Goal: Task Accomplishment & Management: Manage account settings

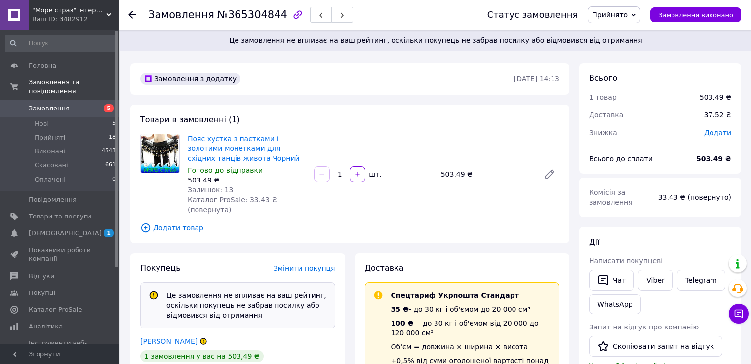
scroll to position [148, 0]
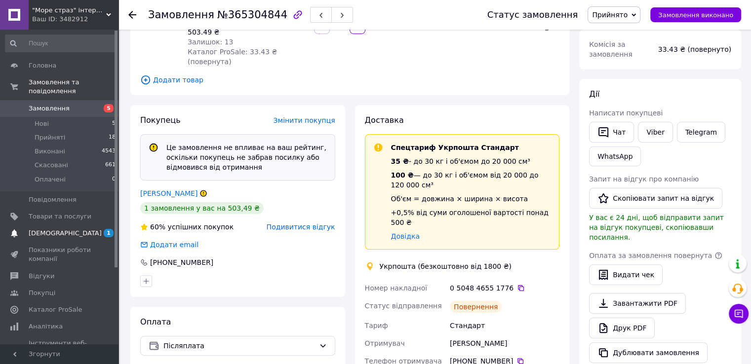
click at [49, 229] on span "[DEMOGRAPHIC_DATA]" at bounding box center [65, 233] width 73 height 9
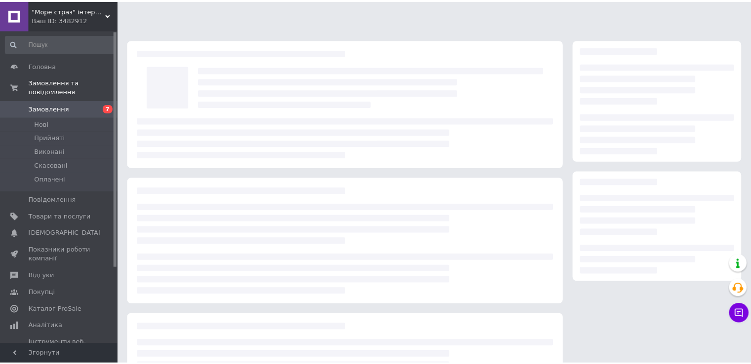
scroll to position [49, 0]
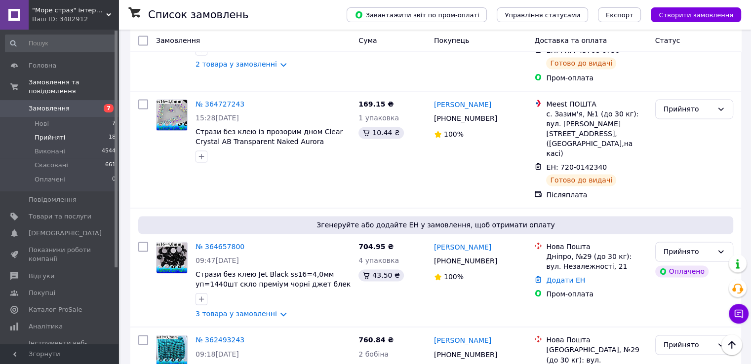
scroll to position [1532, 0]
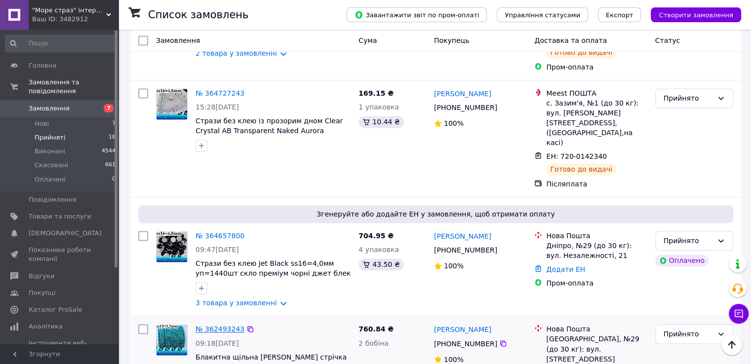
click at [214, 325] on link "№ 362493243" at bounding box center [219, 329] width 49 height 8
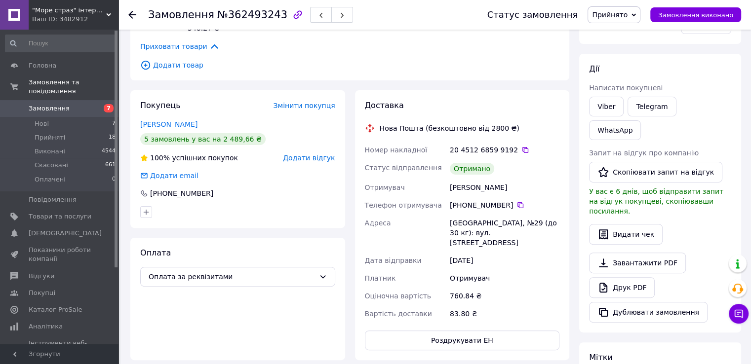
scroll to position [421, 0]
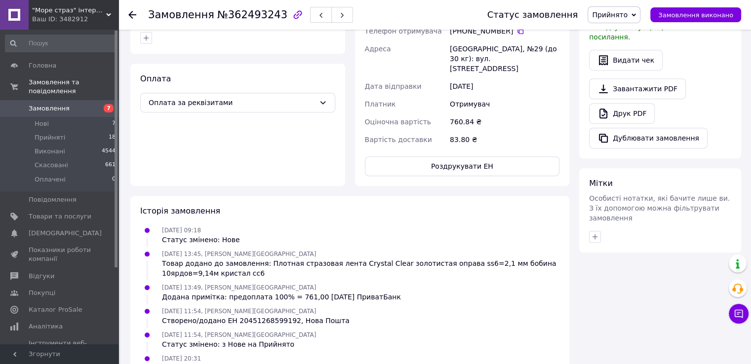
click at [636, 13] on icon at bounding box center [633, 15] width 4 height 4
click at [630, 34] on li "Виконано" at bounding box center [614, 34] width 52 height 15
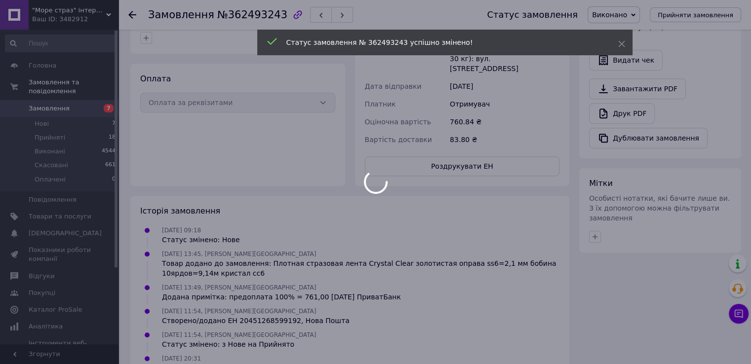
scroll to position [385, 0]
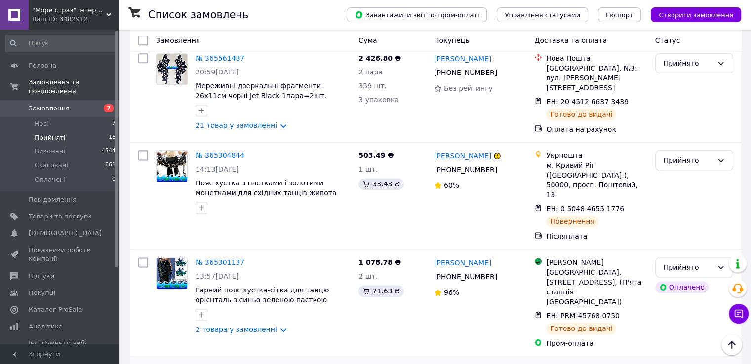
scroll to position [1236, 0]
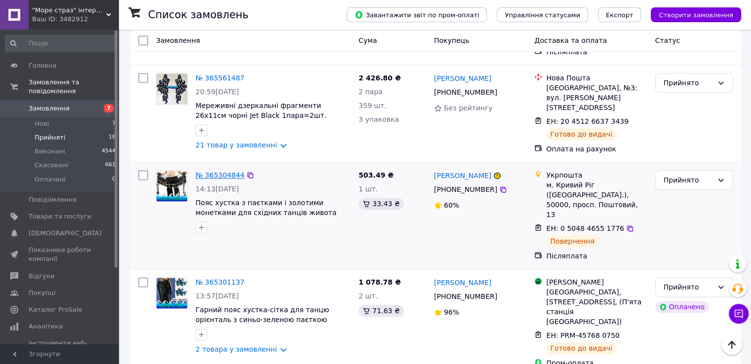
click at [218, 171] on link "№ 365304844" at bounding box center [219, 175] width 49 height 8
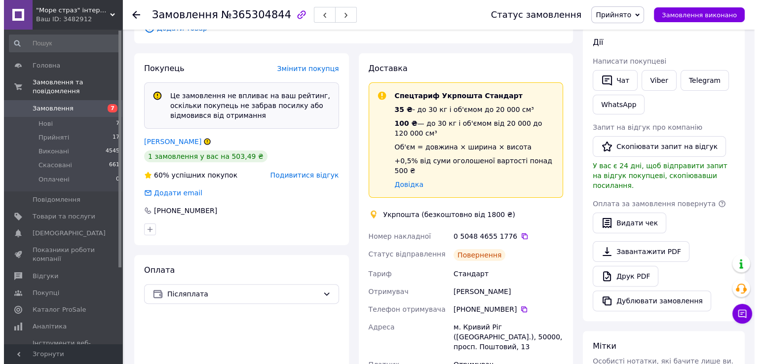
scroll to position [192, 0]
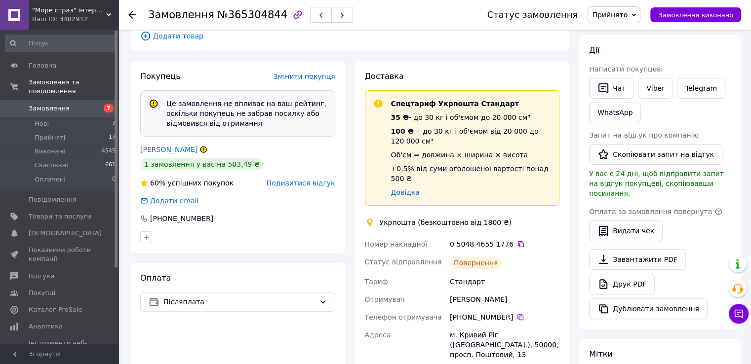
click at [310, 179] on span "Подивитися відгук" at bounding box center [300, 183] width 69 height 8
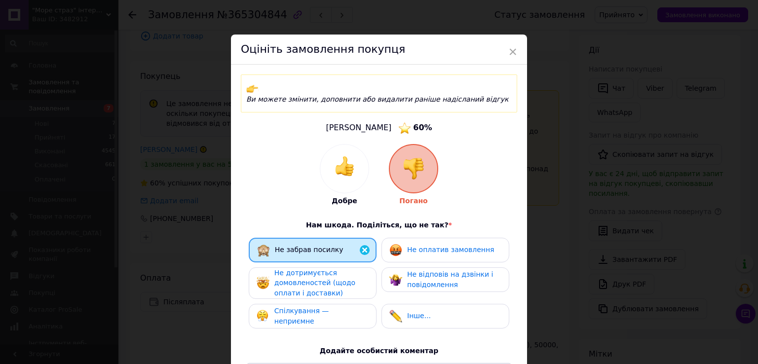
click at [428, 245] on div "Не оплатив замовлення" at bounding box center [450, 250] width 87 height 10
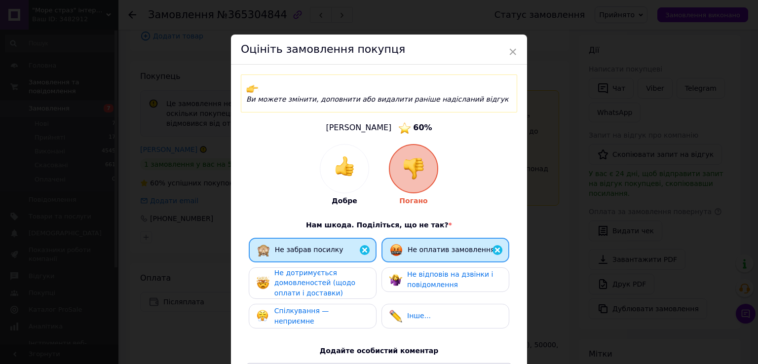
click at [325, 275] on span "Не дотримується домовленостей (щодо оплати і доставки)" at bounding box center [314, 283] width 81 height 28
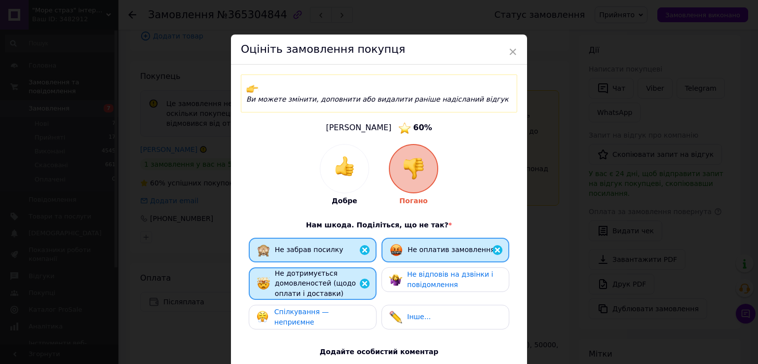
click at [433, 312] on div "Інше..." at bounding box center [445, 317] width 112 height 13
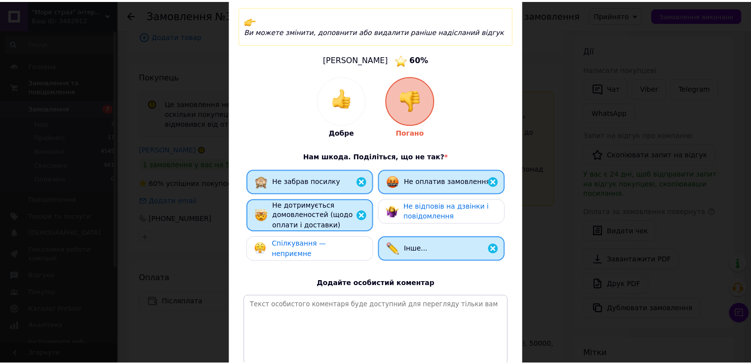
scroll to position [153, 0]
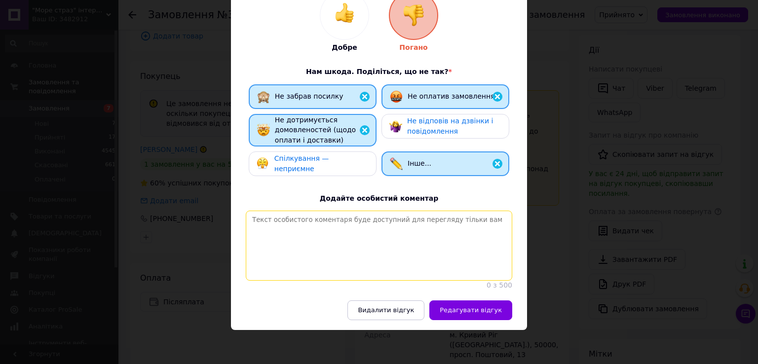
drag, startPoint x: 285, startPoint y: 214, endPoint x: 302, endPoint y: 214, distance: 16.8
click at [286, 213] on textarea at bounding box center [379, 246] width 266 height 70
type textarea "ы"
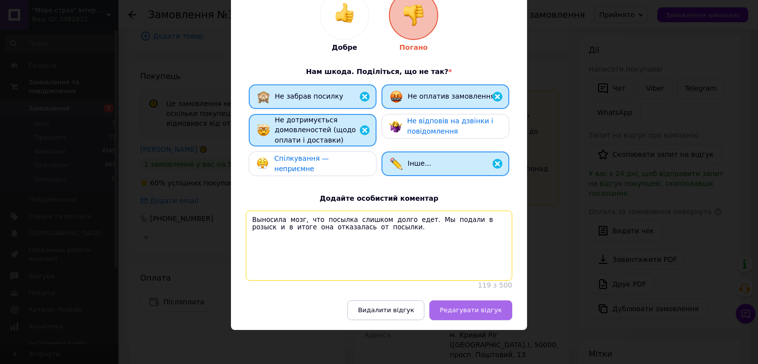
type textarea "Выносила мозг, что посылка слишком долго едет. Мы подали в розыск и в итоге она…"
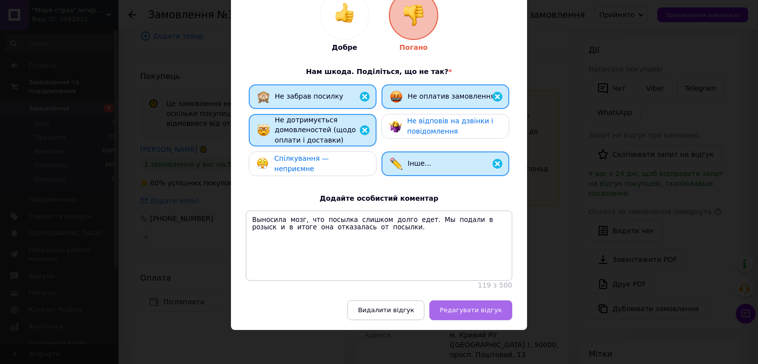
click at [491, 308] on span "Редагувати відгук" at bounding box center [471, 309] width 62 height 7
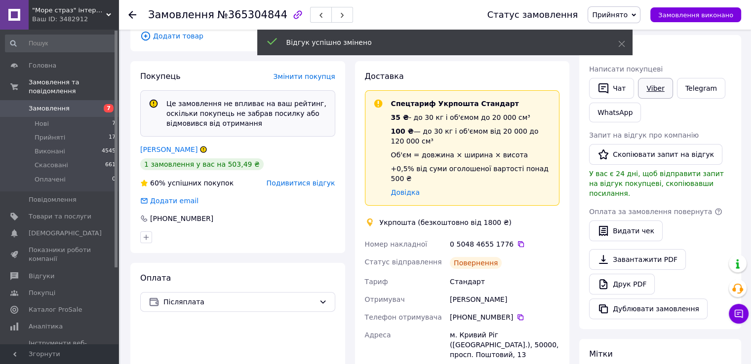
click at [656, 91] on link "Viber" at bounding box center [655, 88] width 35 height 21
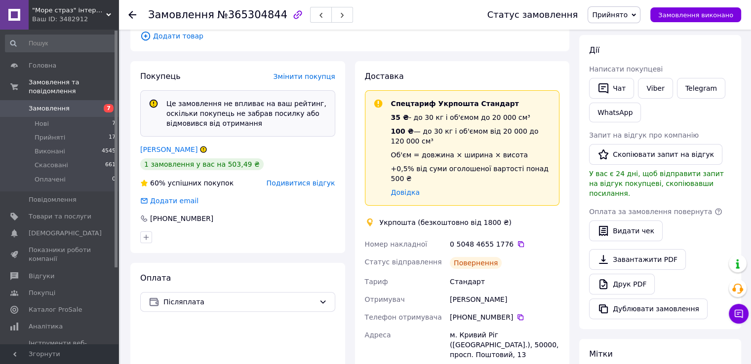
click at [312, 179] on span "Подивитися відгук" at bounding box center [300, 183] width 69 height 8
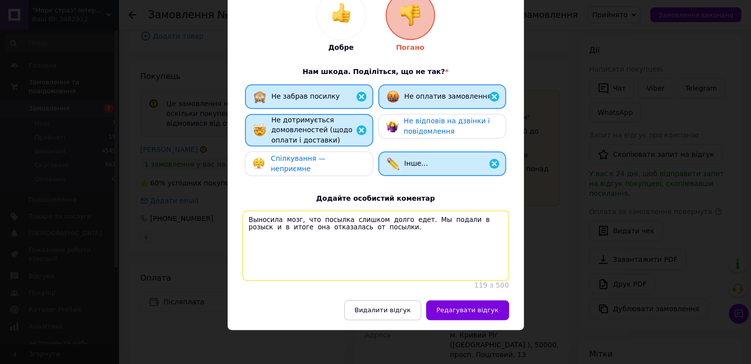
click at [294, 212] on textarea "Выносила мозг, что посылка слишком долго едет. Мы подали в розыск и в итоге она…" at bounding box center [375, 246] width 266 height 70
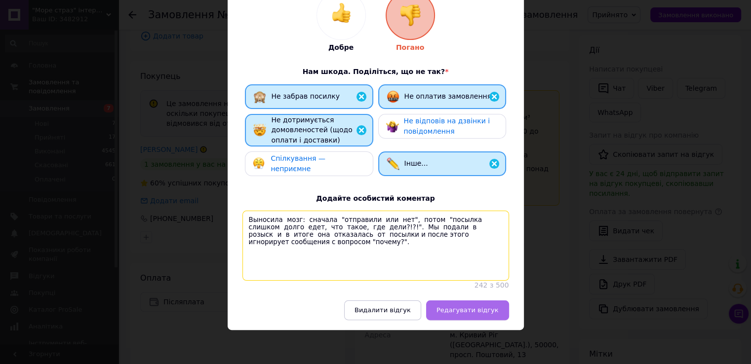
type textarea "Выносила мозг: сначала "отправили или нет", потом "посылка слишком долго едет, …"
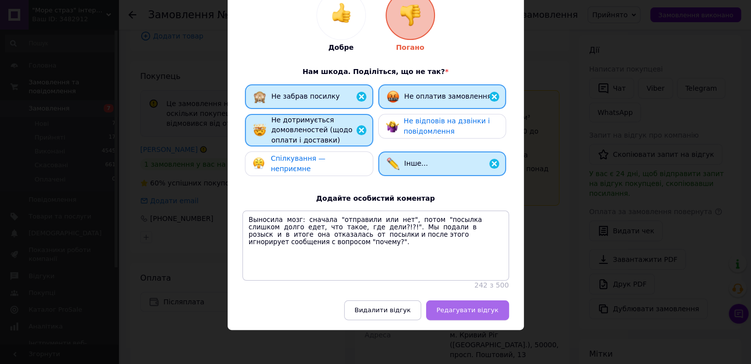
click at [469, 312] on span "Редагувати відгук" at bounding box center [467, 309] width 62 height 7
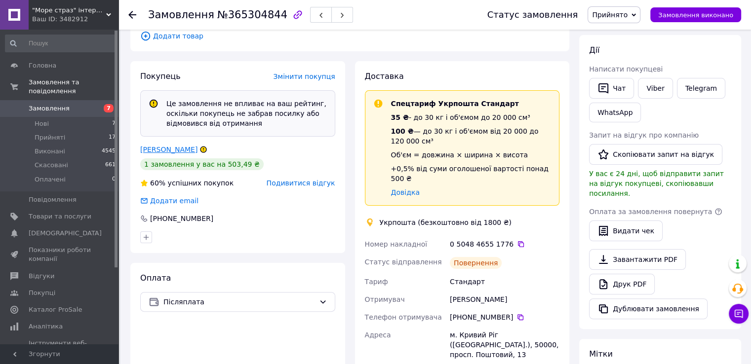
click at [170, 146] on link "Черних Юлія" at bounding box center [168, 150] width 57 height 8
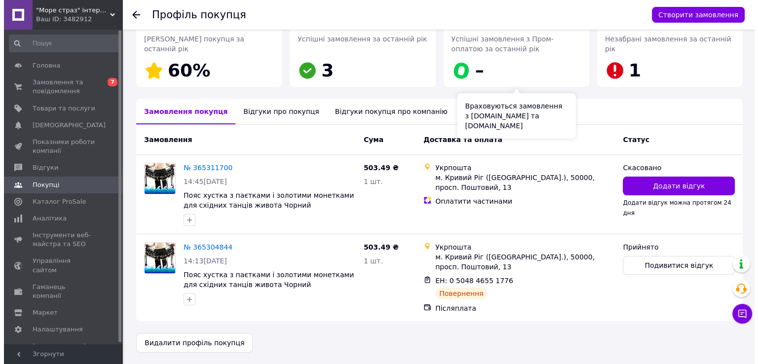
scroll to position [154, 0]
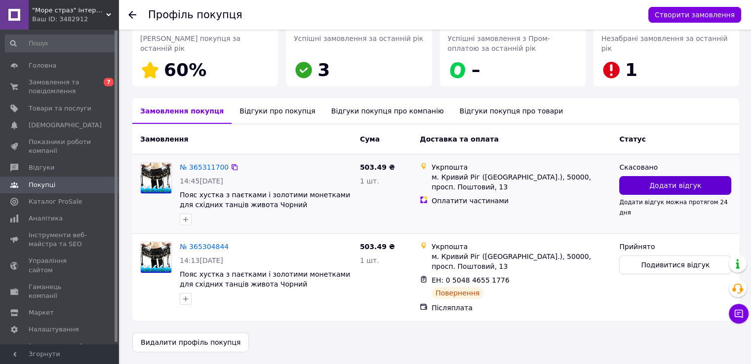
click at [651, 186] on button "Додати відгук" at bounding box center [675, 185] width 112 height 19
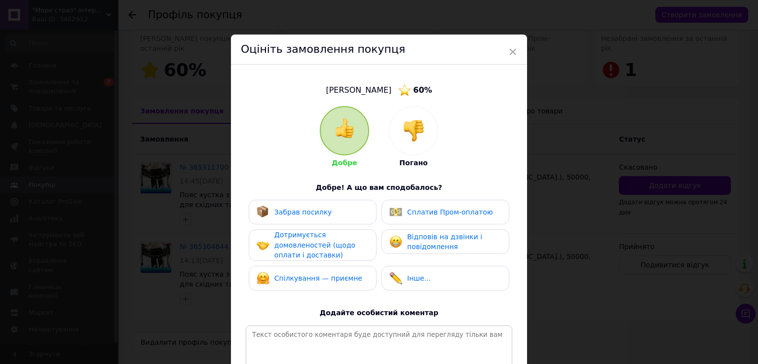
click at [413, 130] on img at bounding box center [414, 131] width 22 height 22
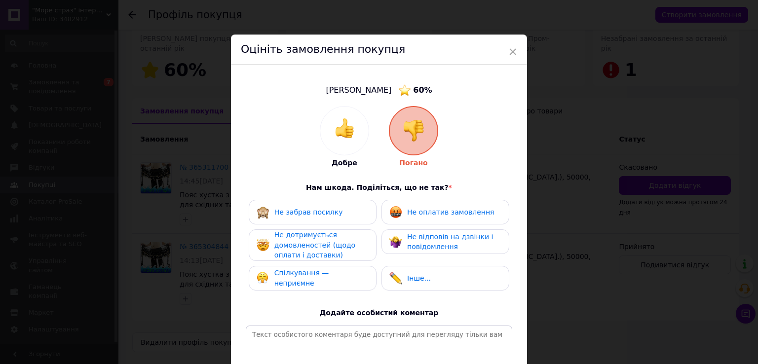
click at [425, 214] on span "Не оплатив замовлення" at bounding box center [450, 212] width 87 height 8
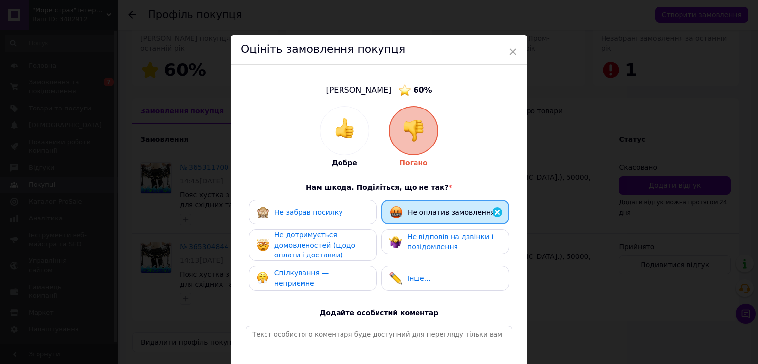
click at [349, 247] on div "Не дотримується домовленостей (щодо оплати і доставки)" at bounding box center [321, 245] width 94 height 31
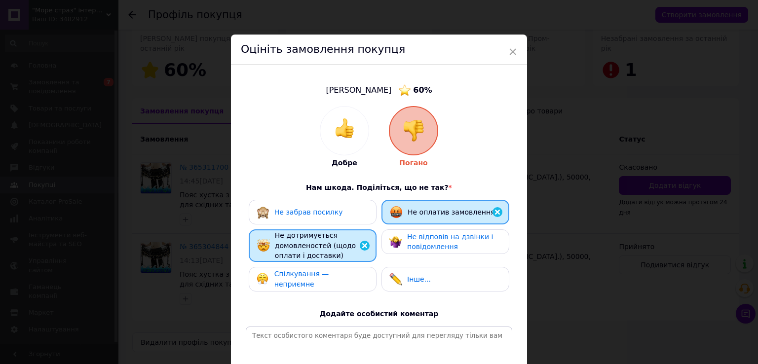
click at [432, 287] on div "Інше..." at bounding box center [445, 279] width 128 height 25
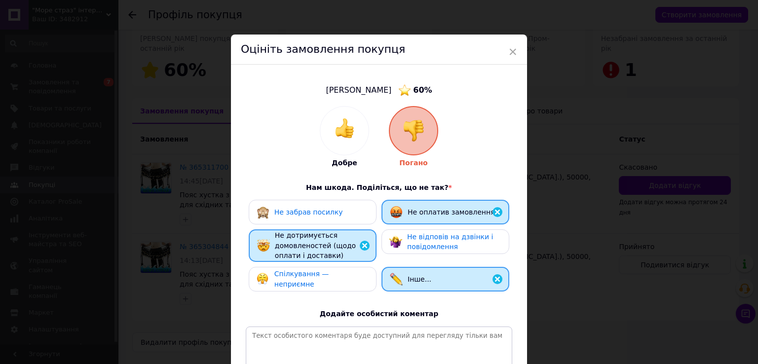
scroll to position [125, 0]
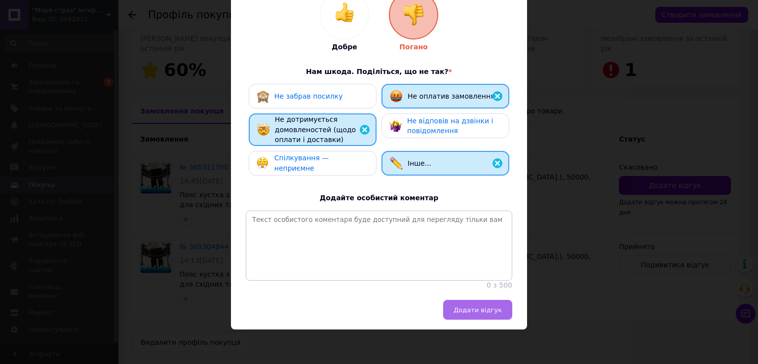
click at [494, 312] on span "Додати відгук" at bounding box center [478, 309] width 48 height 7
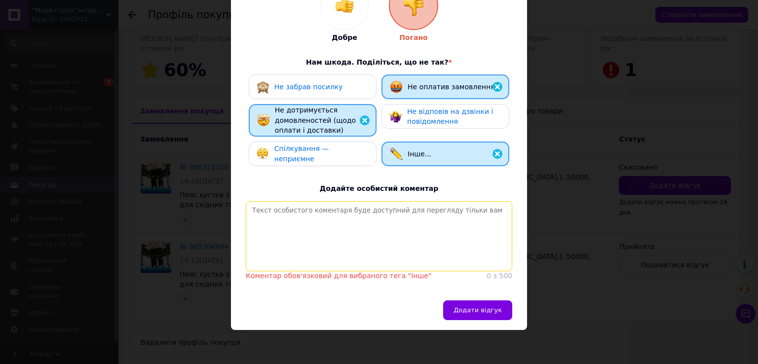
click at [395, 250] on textarea at bounding box center [379, 236] width 266 height 70
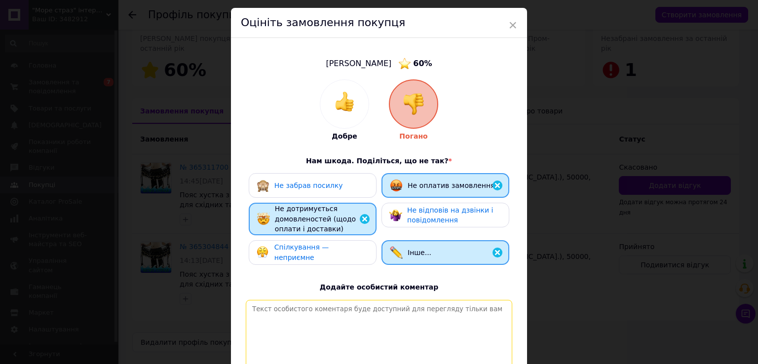
scroll to position [0, 0]
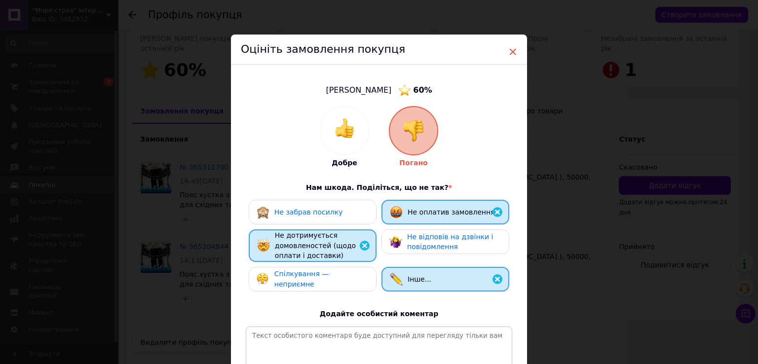
click at [511, 47] on span "×" at bounding box center [512, 51] width 9 height 17
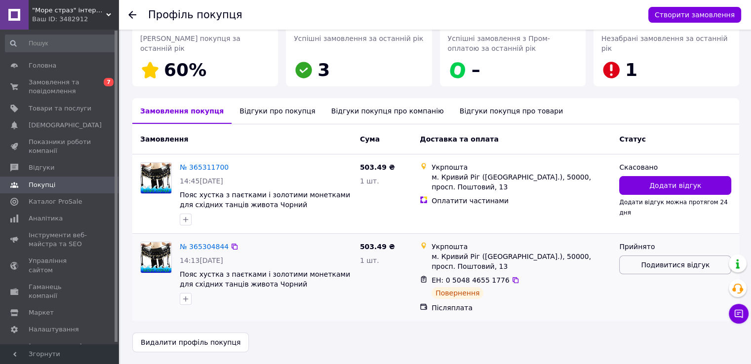
click at [675, 267] on span "Подивитися відгук" at bounding box center [675, 265] width 69 height 10
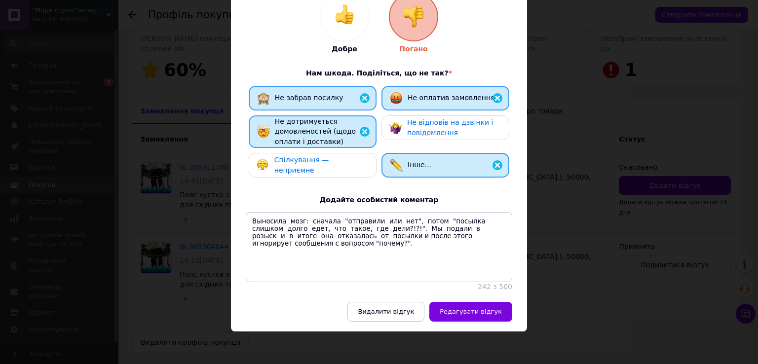
scroll to position [153, 0]
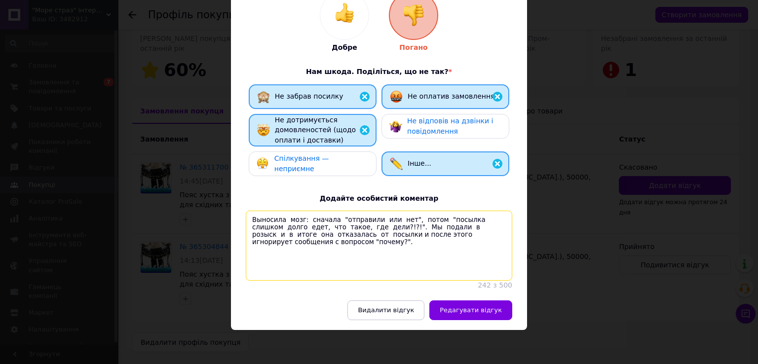
drag, startPoint x: 484, startPoint y: 232, endPoint x: 194, endPoint y: 206, distance: 290.9
click at [194, 206] on div "× Оцініть замовлення покупця Ви можете змінити, доповнити або видалити раніше н…" at bounding box center [379, 182] width 758 height 364
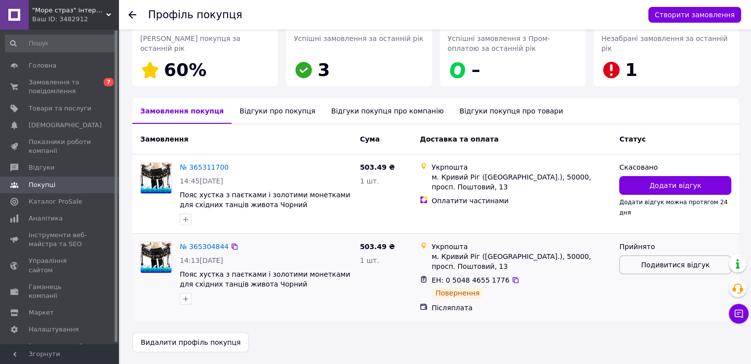
click at [656, 262] on span "Подивитися відгук" at bounding box center [675, 265] width 69 height 10
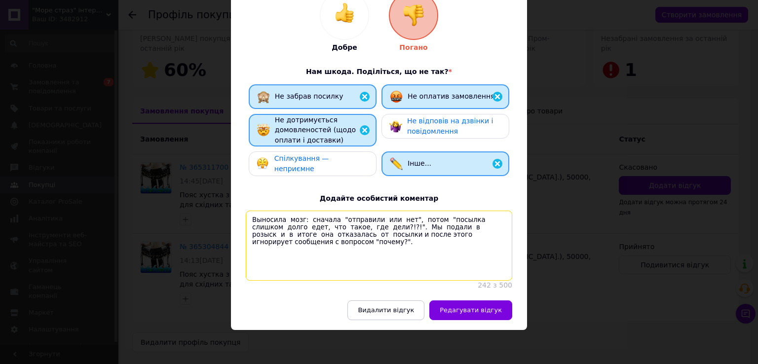
click at [411, 231] on textarea "Выносила мозг: сначала "отправили или нет", потом "посылка слишком долго едет, …" at bounding box center [379, 246] width 266 height 70
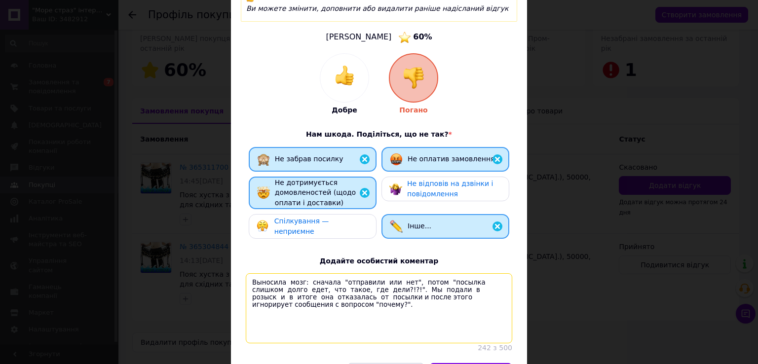
scroll to position [5, 0]
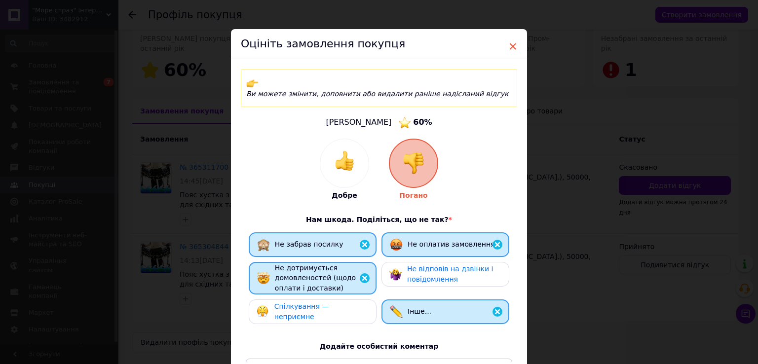
click at [515, 44] on span "×" at bounding box center [512, 46] width 9 height 17
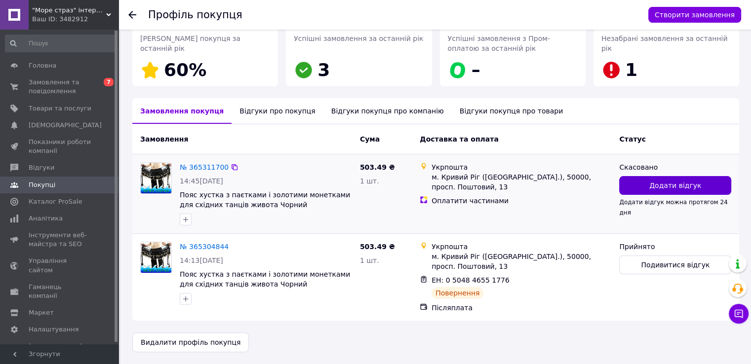
click at [681, 182] on span "Додати відгук" at bounding box center [675, 186] width 52 height 10
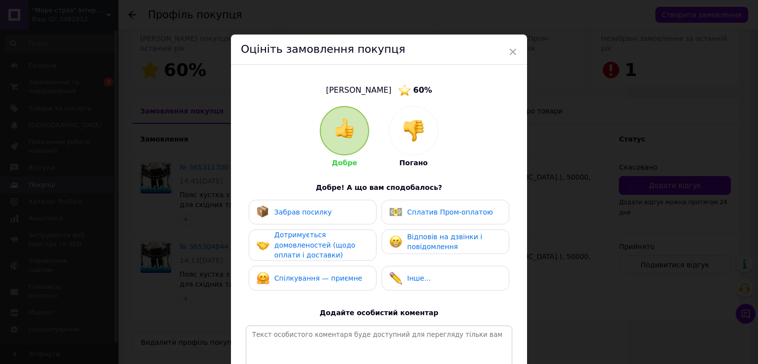
click at [412, 127] on img at bounding box center [414, 131] width 22 height 22
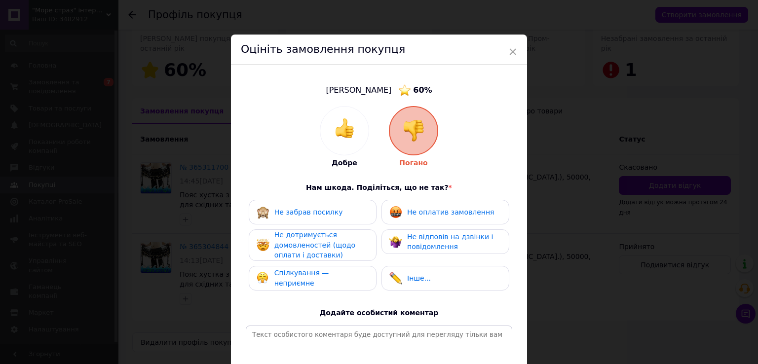
click at [300, 250] on span "Не дотримується домовленостей (щодо оплати і доставки)" at bounding box center [314, 245] width 81 height 28
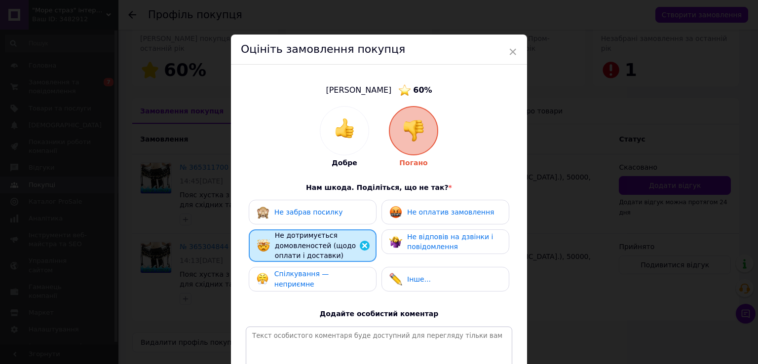
click at [425, 212] on span "Не оплатив замовлення" at bounding box center [450, 212] width 87 height 8
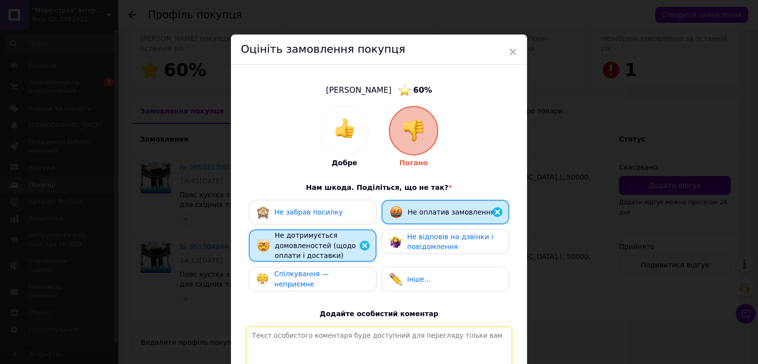
click at [263, 336] on textarea at bounding box center [379, 362] width 266 height 70
paste textarea "Выносила мозг: сначала "отправили или нет", потом "посылка слишком долго едет, …"
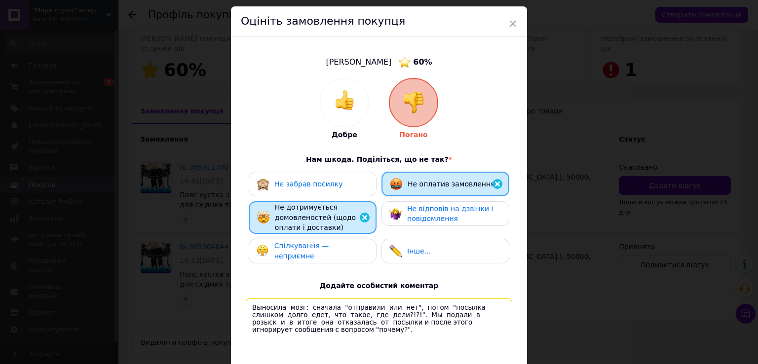
scroll to position [51, 0]
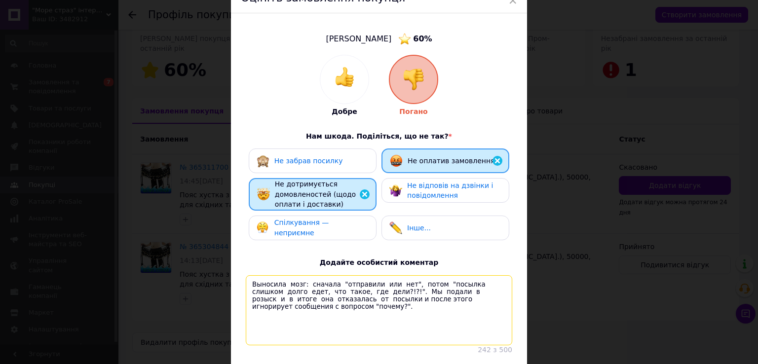
type textarea "Выносила мозг: сначала "отправили или нет", потом "посылка слишком долго едет, …"
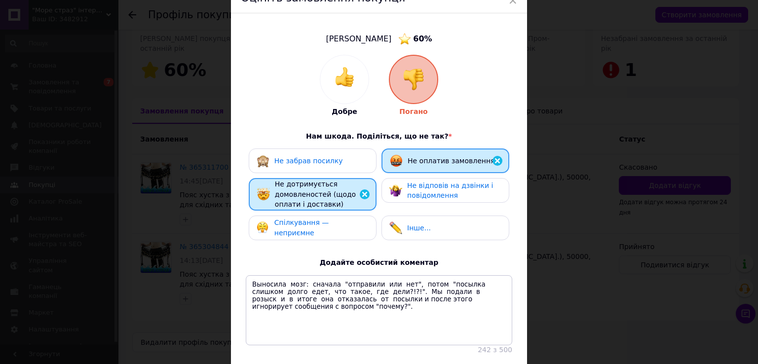
click at [478, 228] on div "Інше..." at bounding box center [445, 228] width 112 height 13
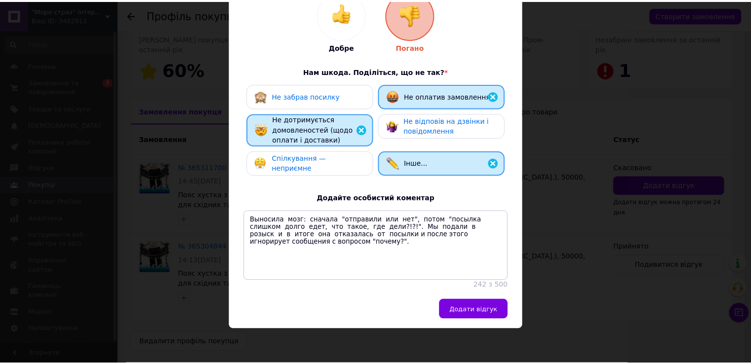
scroll to position [125, 0]
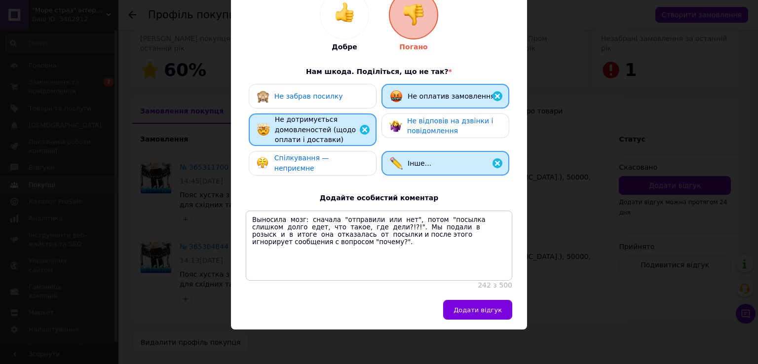
click at [484, 310] on span "Додати відгук" at bounding box center [478, 309] width 48 height 7
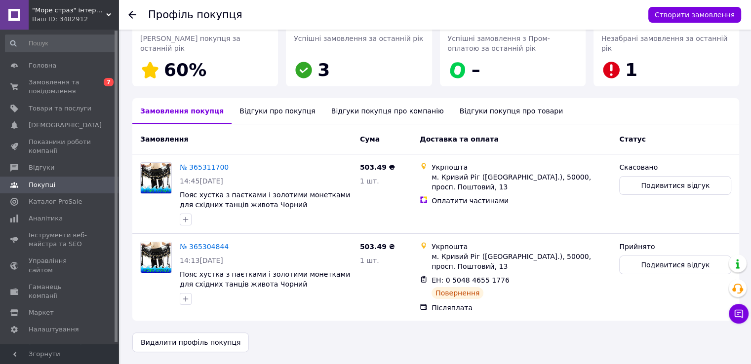
click at [132, 18] on div at bounding box center [132, 15] width 8 height 10
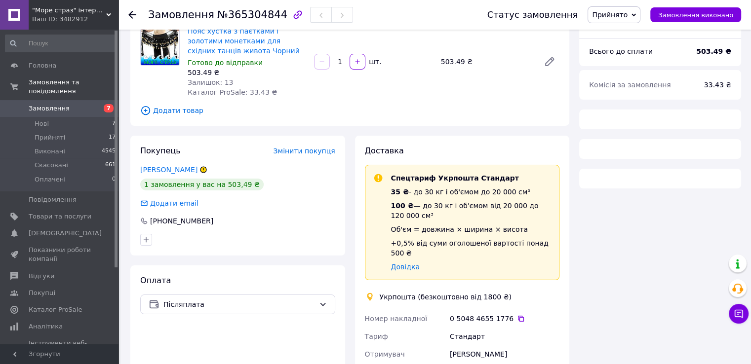
scroll to position [87, 0]
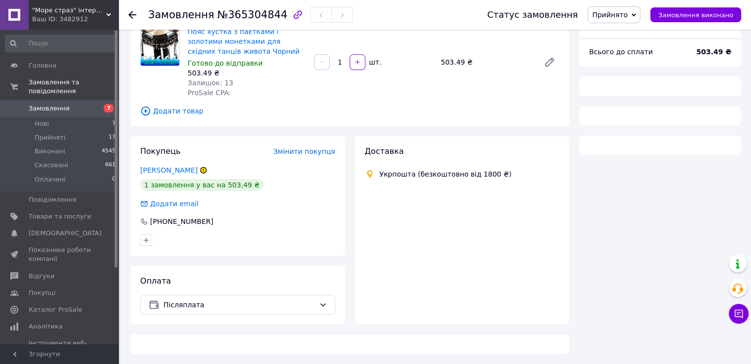
scroll to position [87, 0]
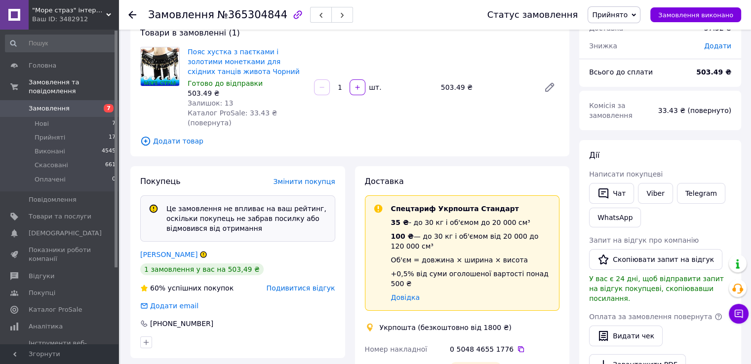
click at [135, 12] on icon at bounding box center [132, 15] width 8 height 8
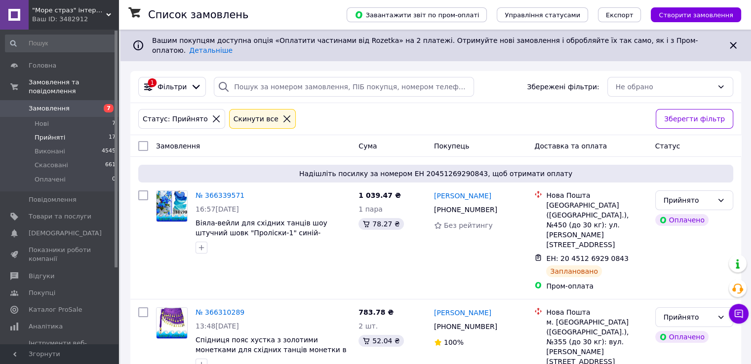
click at [282, 115] on icon at bounding box center [286, 118] width 9 height 9
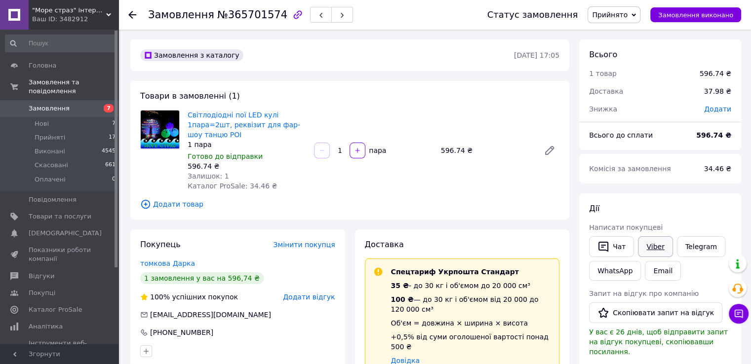
click at [649, 245] on link "Viber" at bounding box center [655, 246] width 35 height 21
